Goal: Find specific page/section: Find specific page/section

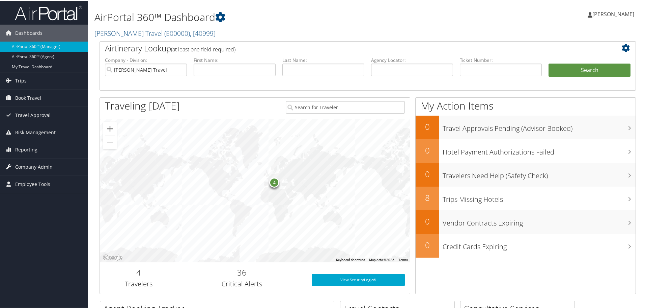
click at [274, 180] on div "4" at bounding box center [274, 182] width 10 height 10
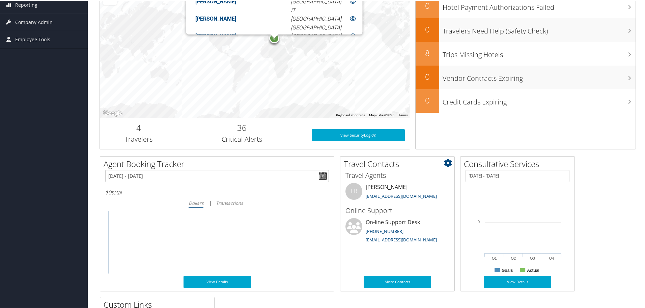
scroll to position [178, 0]
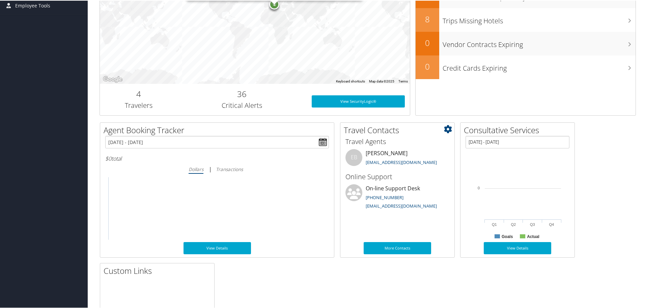
click at [447, 131] on icon at bounding box center [448, 128] width 8 height 8
click at [447, 133] on ul "Small Medium" at bounding box center [407, 145] width 89 height 24
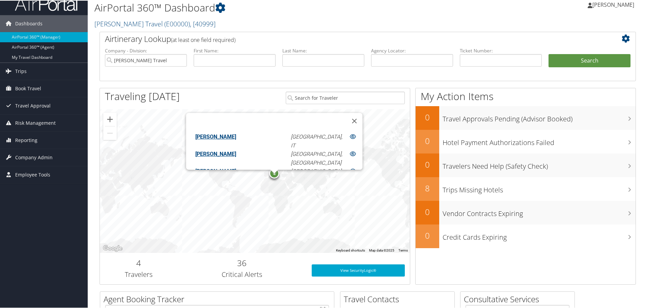
scroll to position [0, 0]
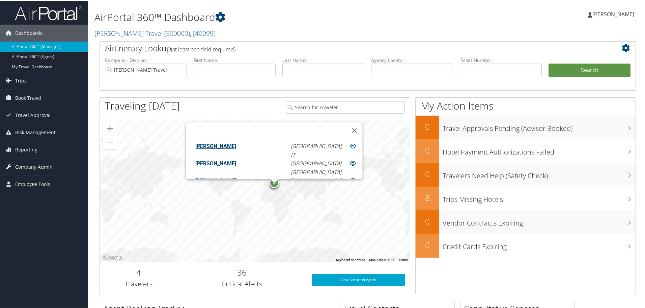
click at [622, 46] on icon at bounding box center [627, 47] width 11 height 8
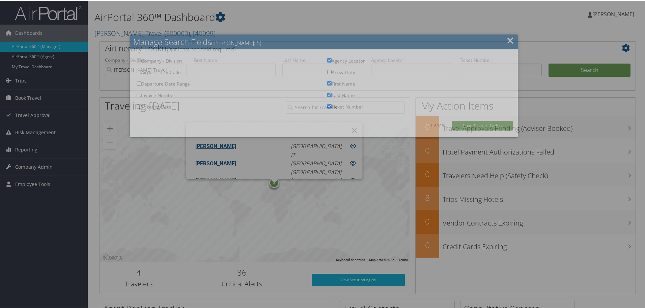
checkbox input "true"
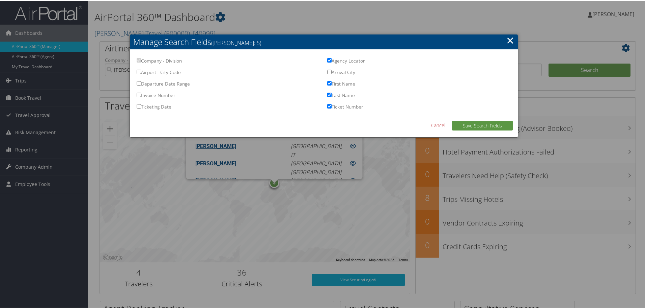
click at [508, 38] on link "×" at bounding box center [511, 40] width 8 height 14
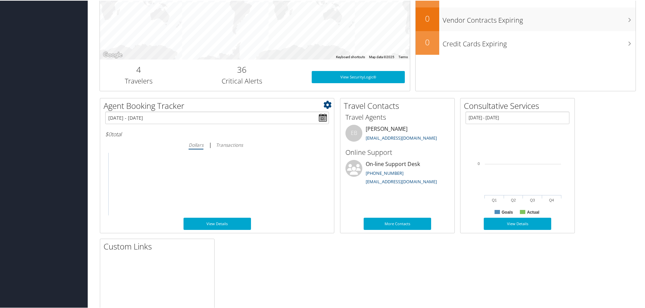
scroll to position [236, 0]
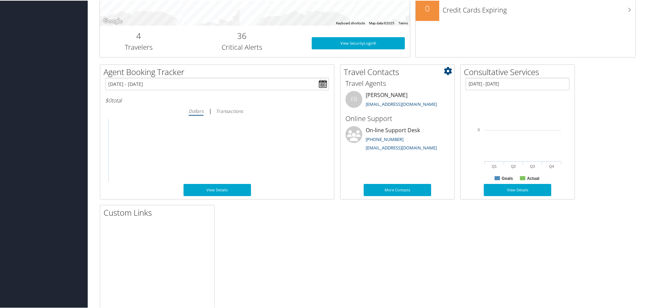
click at [449, 70] on icon at bounding box center [448, 70] width 8 height 8
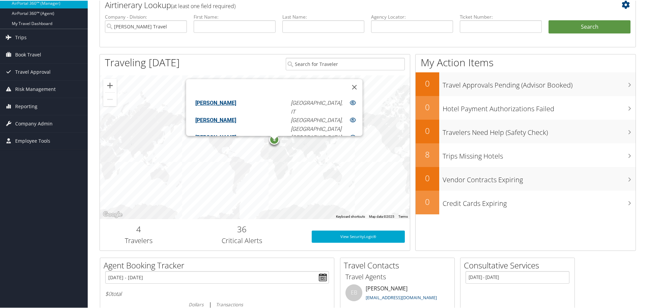
scroll to position [0, 0]
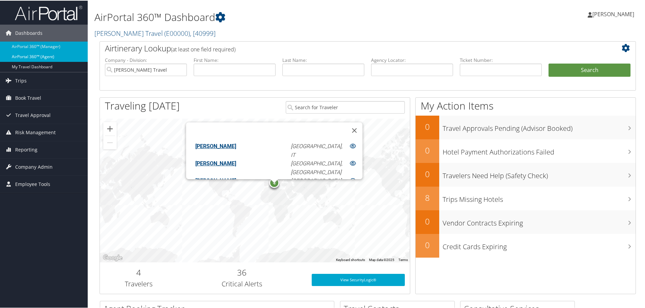
click at [32, 56] on link "AirPortal 360™ (Agent)" at bounding box center [44, 56] width 88 height 10
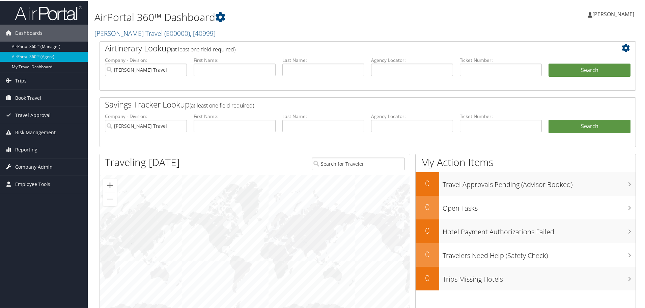
click at [622, 47] on icon at bounding box center [627, 47] width 11 height 8
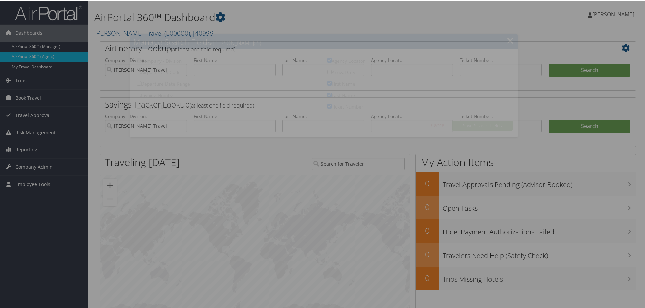
checkbox input "true"
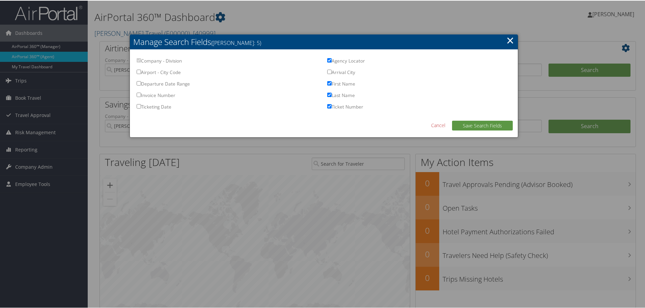
click at [515, 40] on h2 "Manage Search Fields ([PERSON_NAME]: 5)" at bounding box center [324, 41] width 388 height 15
click at [508, 36] on link "×" at bounding box center [511, 40] width 8 height 14
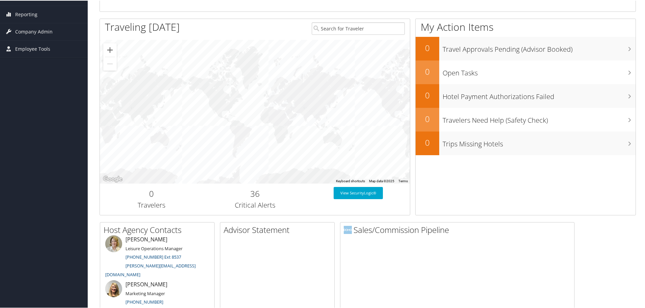
scroll to position [270, 0]
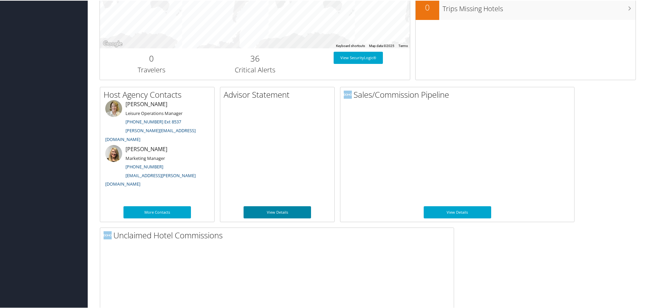
click at [279, 209] on link "View Details" at bounding box center [278, 211] width 68 height 12
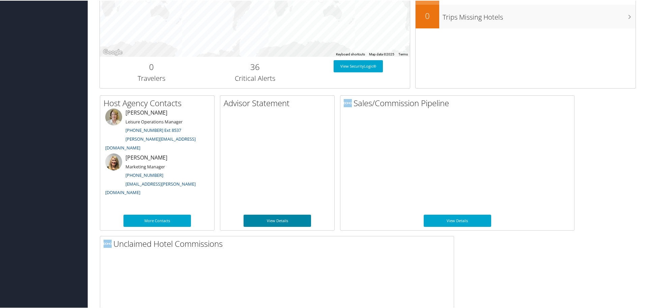
scroll to position [329, 0]
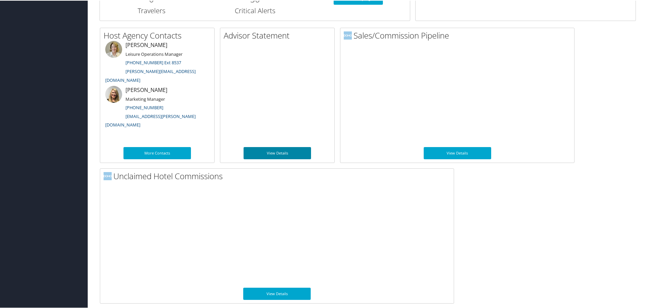
click at [273, 154] on link "View Details" at bounding box center [278, 152] width 68 height 12
